Goal: Navigation & Orientation: Find specific page/section

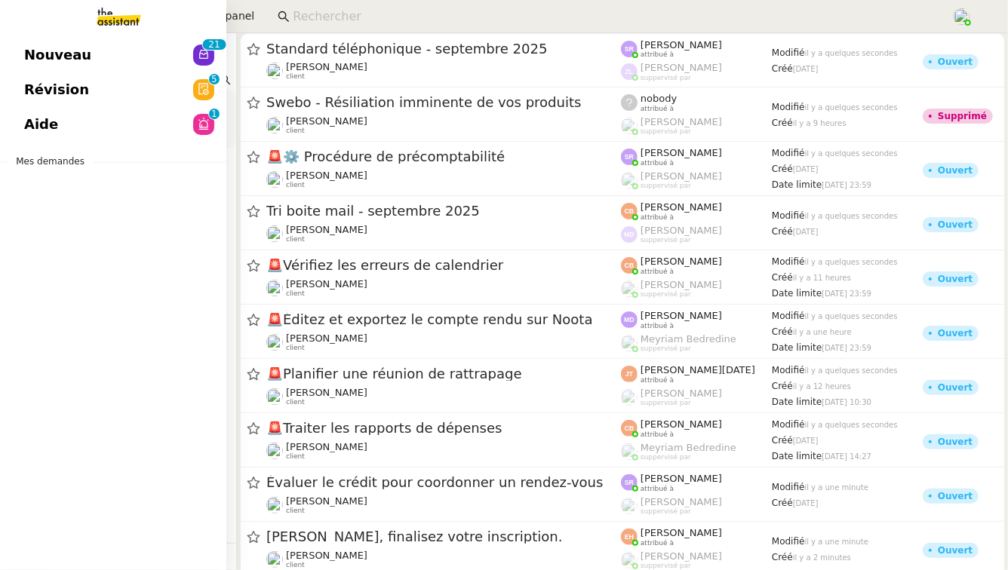
click at [60, 125] on link "Aide 0 1 2 3 4 5 6 7 8 9" at bounding box center [113, 124] width 226 height 35
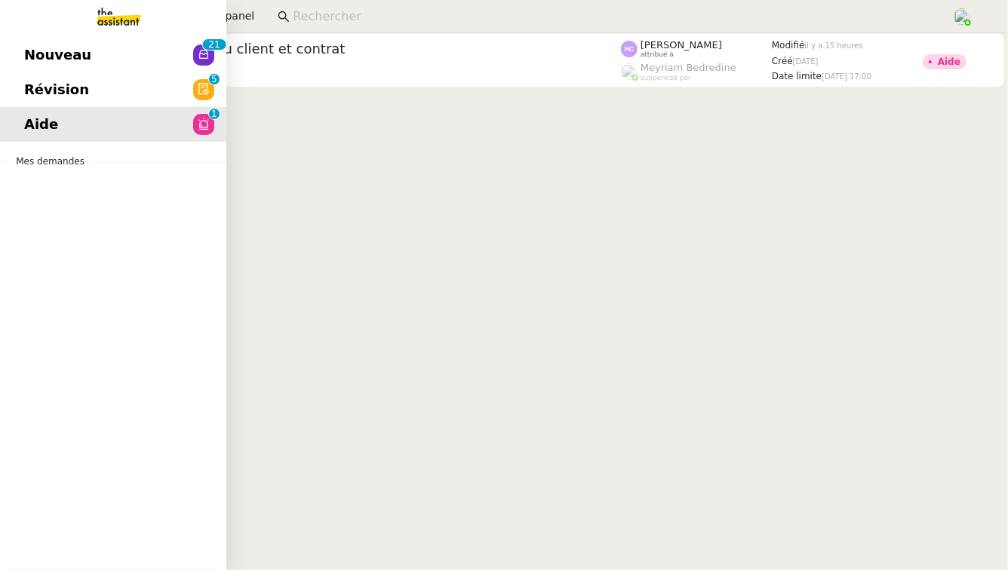
click at [86, 87] on link "Révision 0 1 2 3 4 5 6 7 8 9" at bounding box center [113, 89] width 226 height 35
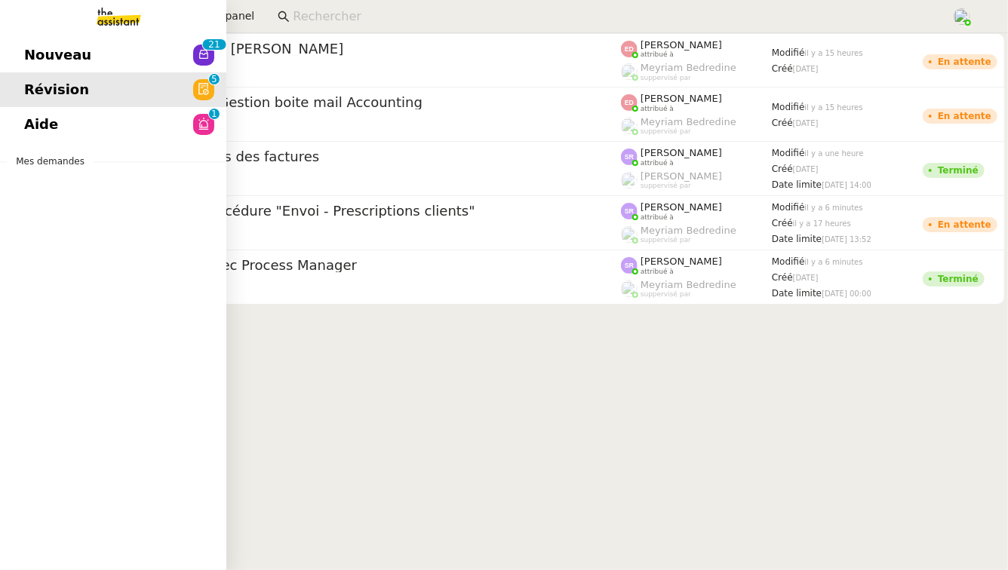
click at [18, 57] on link "Nouveau 0 1 2 3 4 5 6 7 8 9 0 1 2 3 4 5 6 7 8 9" at bounding box center [113, 55] width 226 height 35
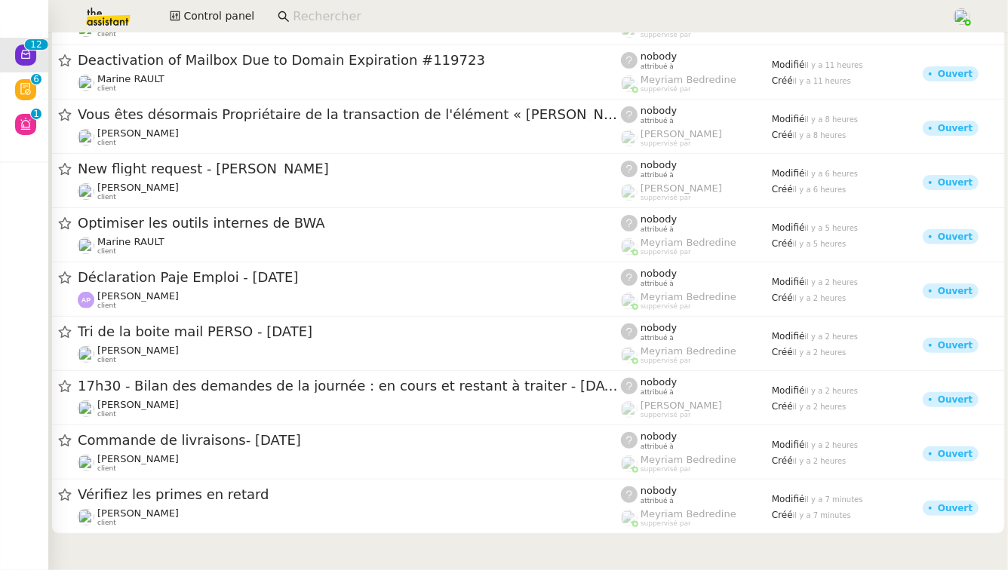
scroll to position [150, 0]
